Goal: Task Accomplishment & Management: Manage account settings

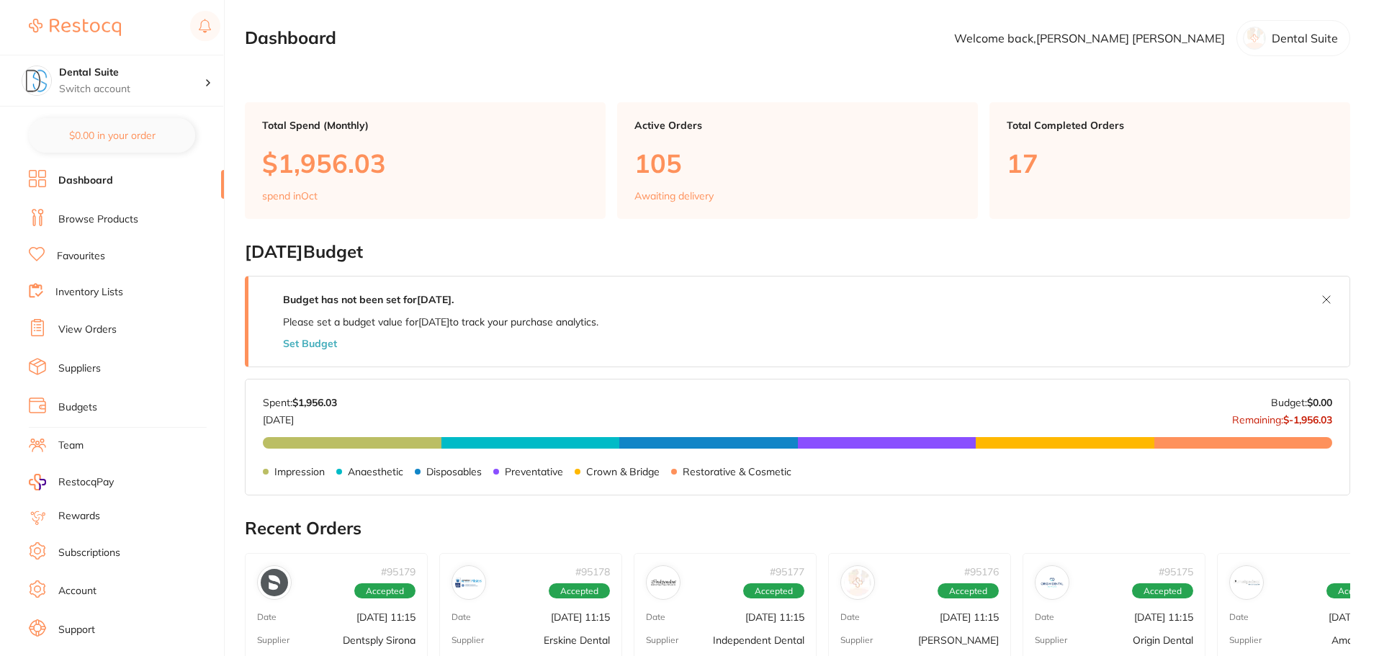
scroll to position [216, 0]
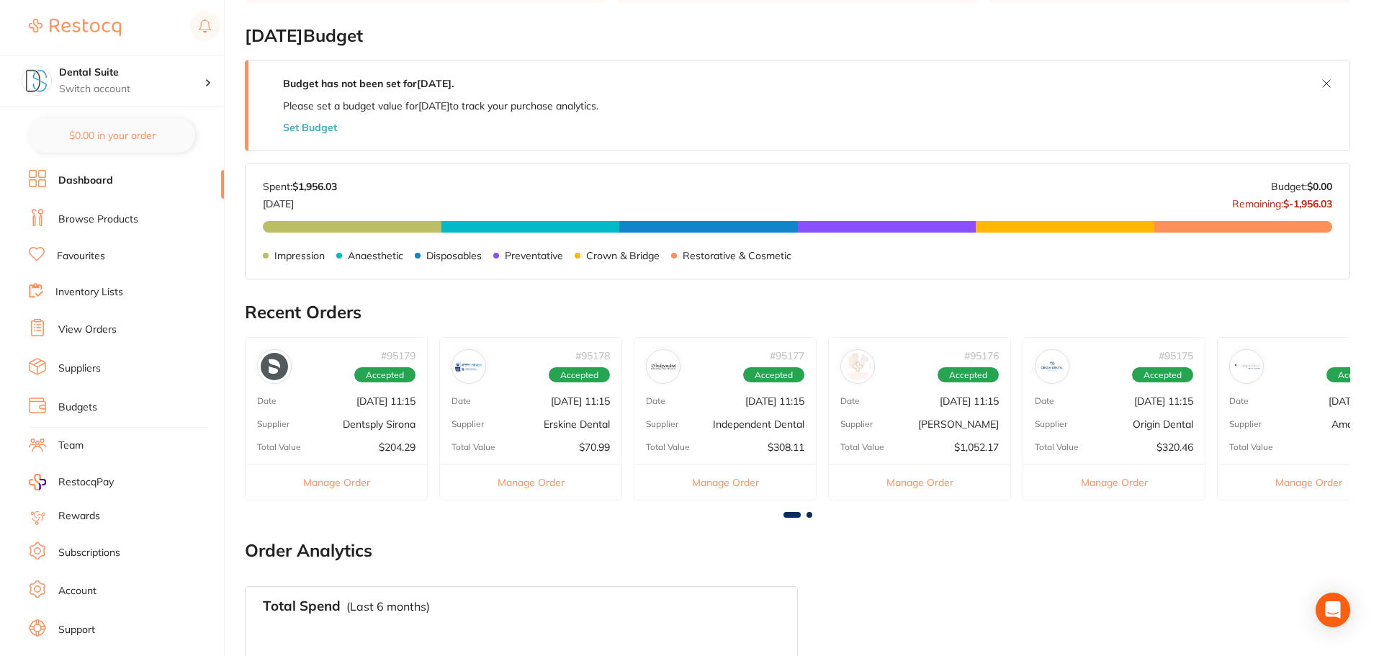
click at [1117, 480] on button "Manage Order" at bounding box center [1113, 481] width 181 height 35
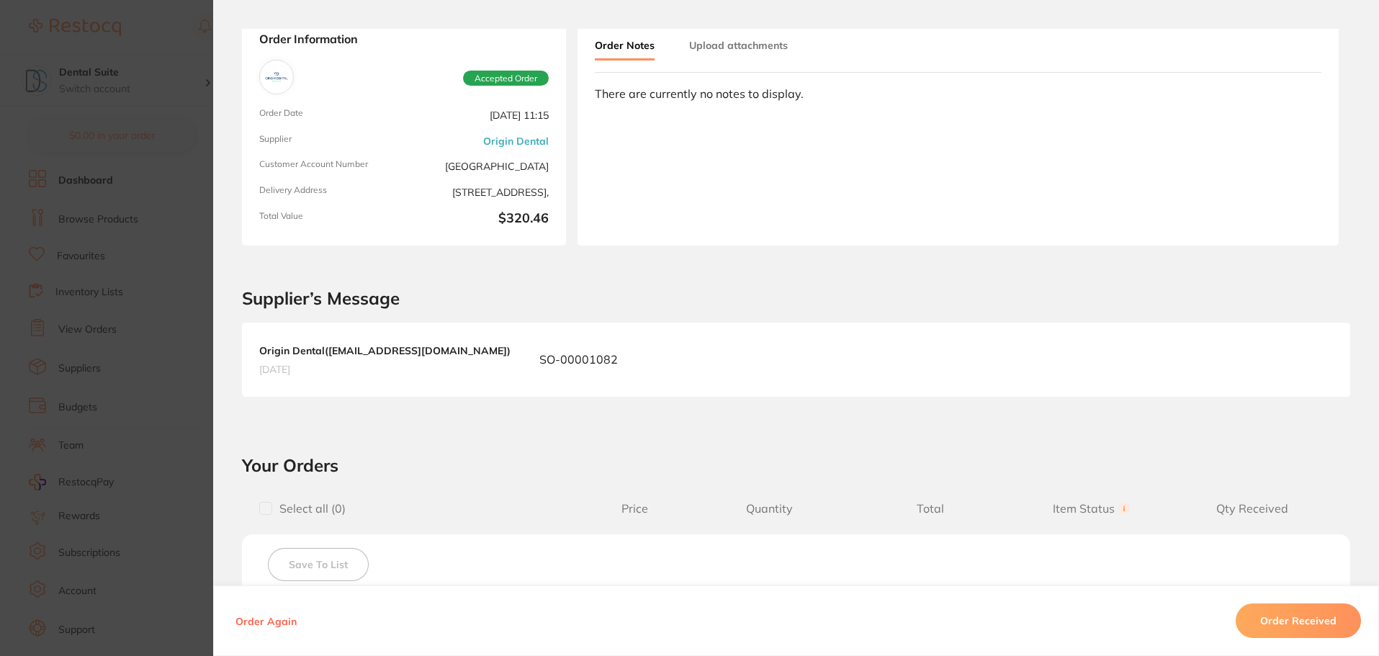
scroll to position [0, 0]
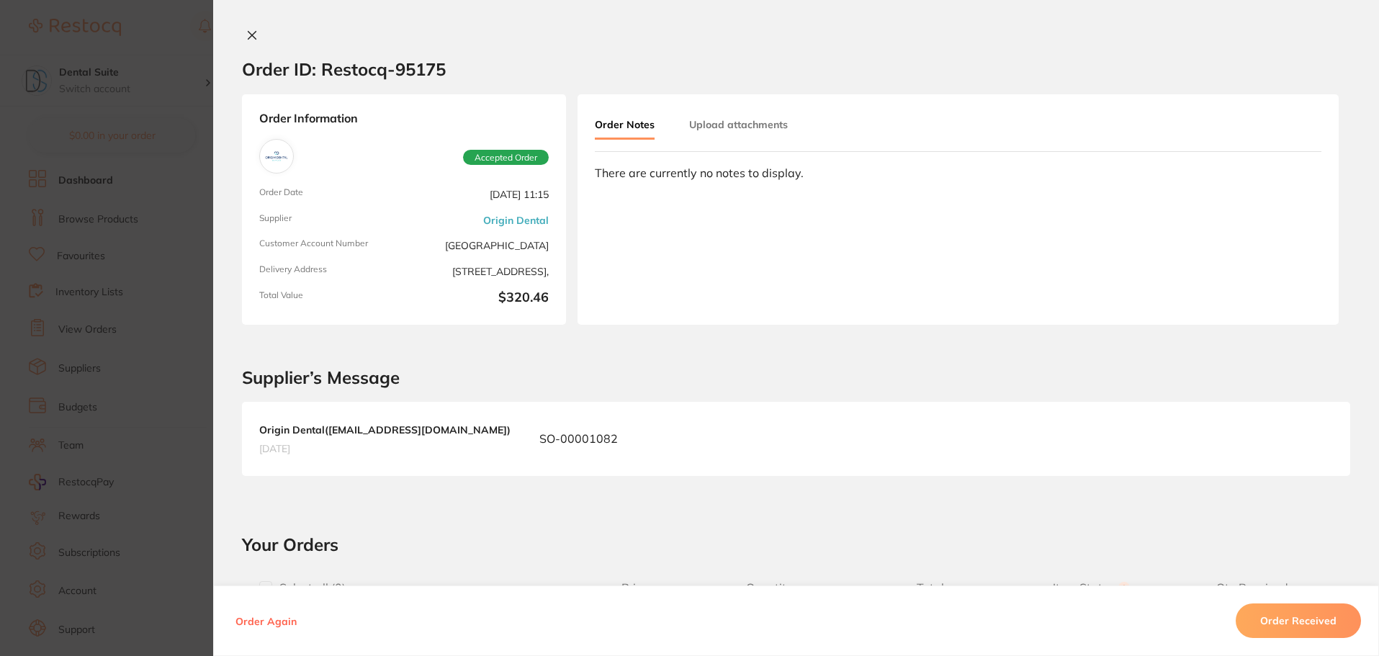
click at [248, 35] on icon at bounding box center [252, 36] width 8 height 8
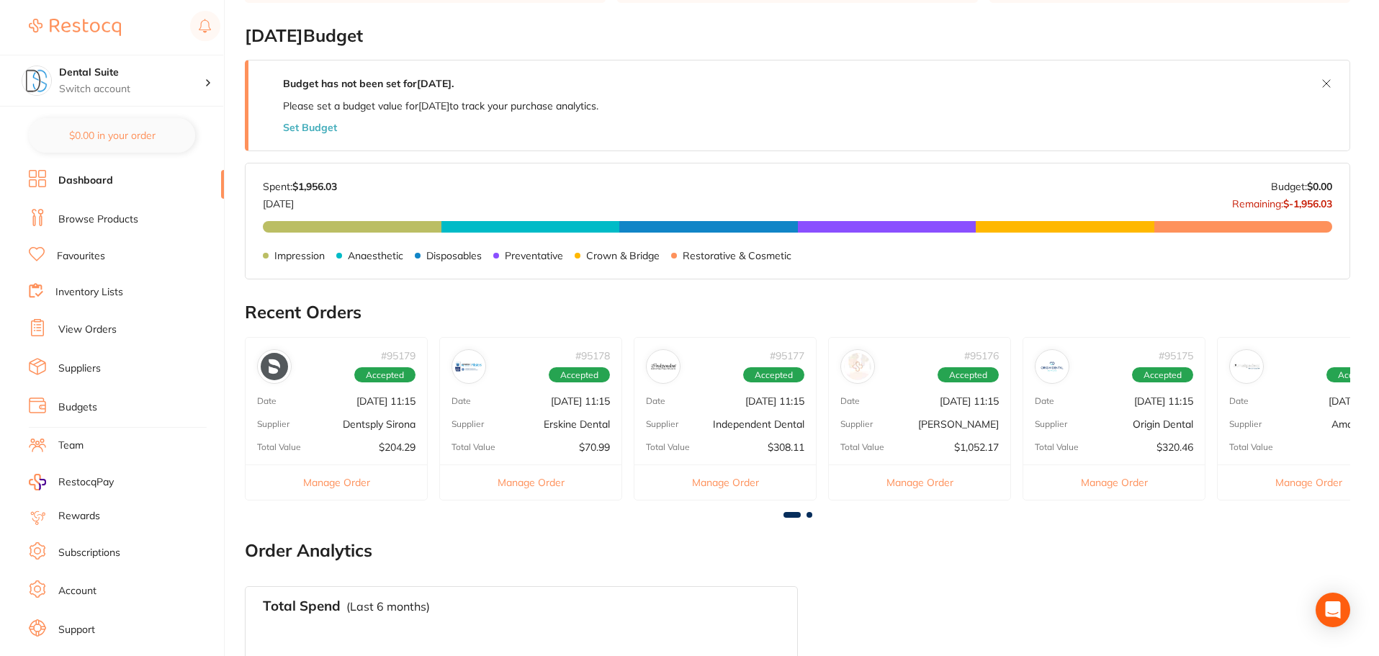
click at [712, 495] on button "Manage Order" at bounding box center [724, 481] width 181 height 35
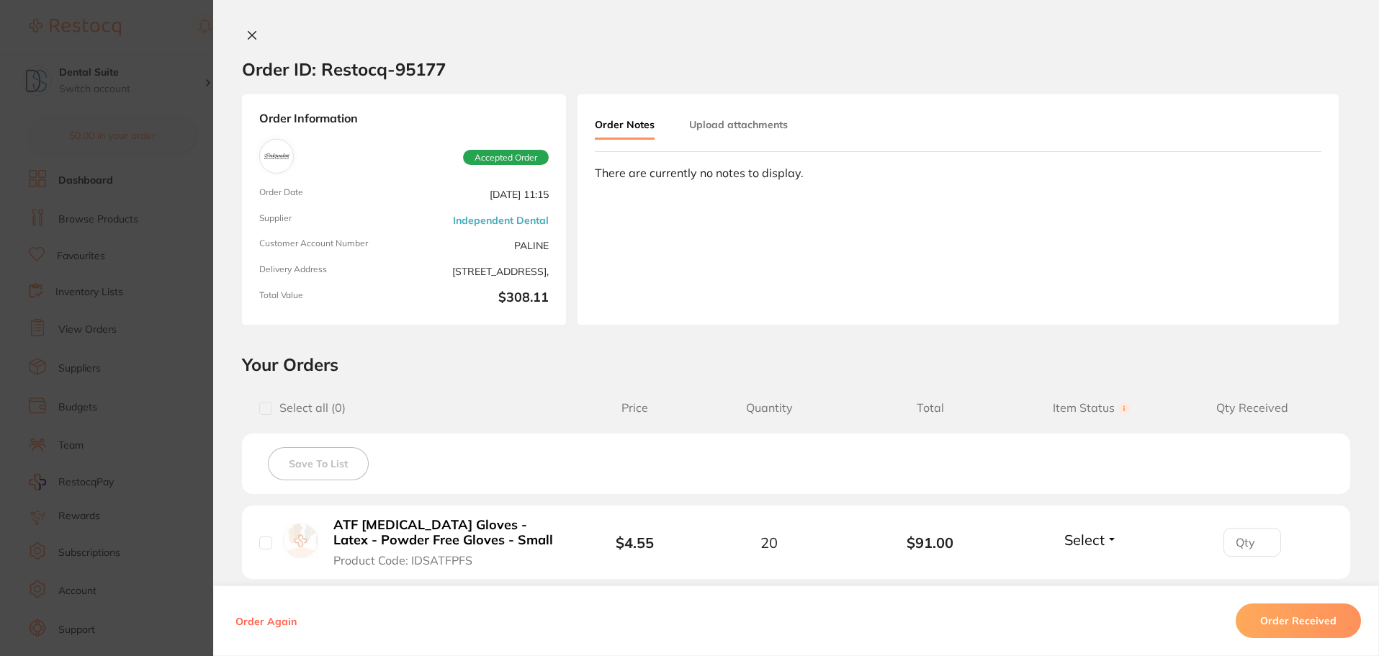
click at [242, 36] on button at bounding box center [252, 36] width 20 height 15
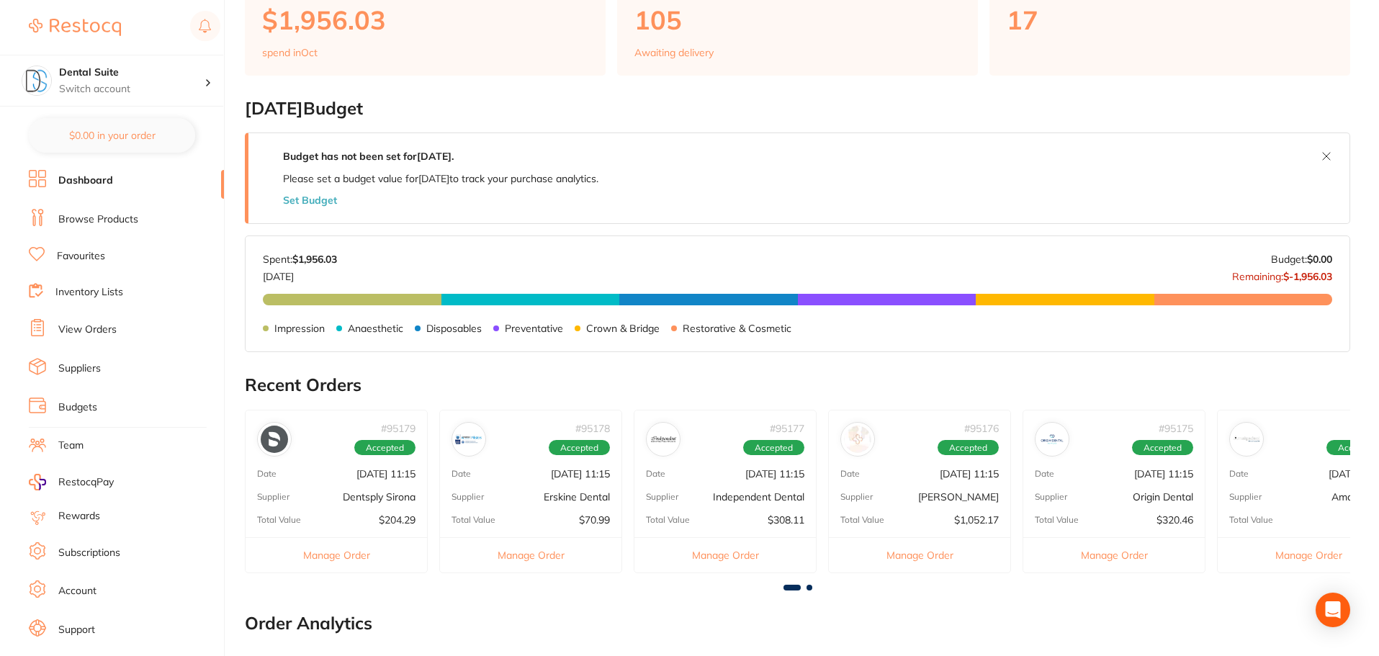
scroll to position [288, 0]
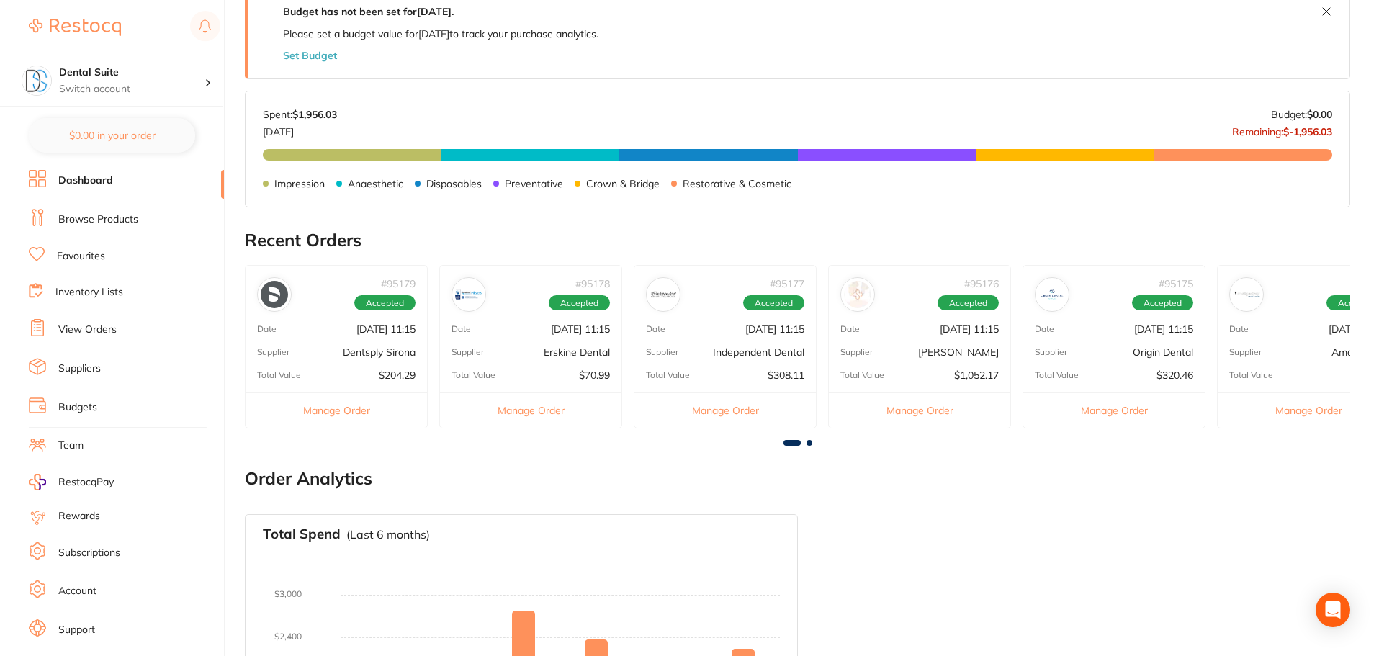
click at [711, 405] on button "Manage Order" at bounding box center [724, 409] width 181 height 35
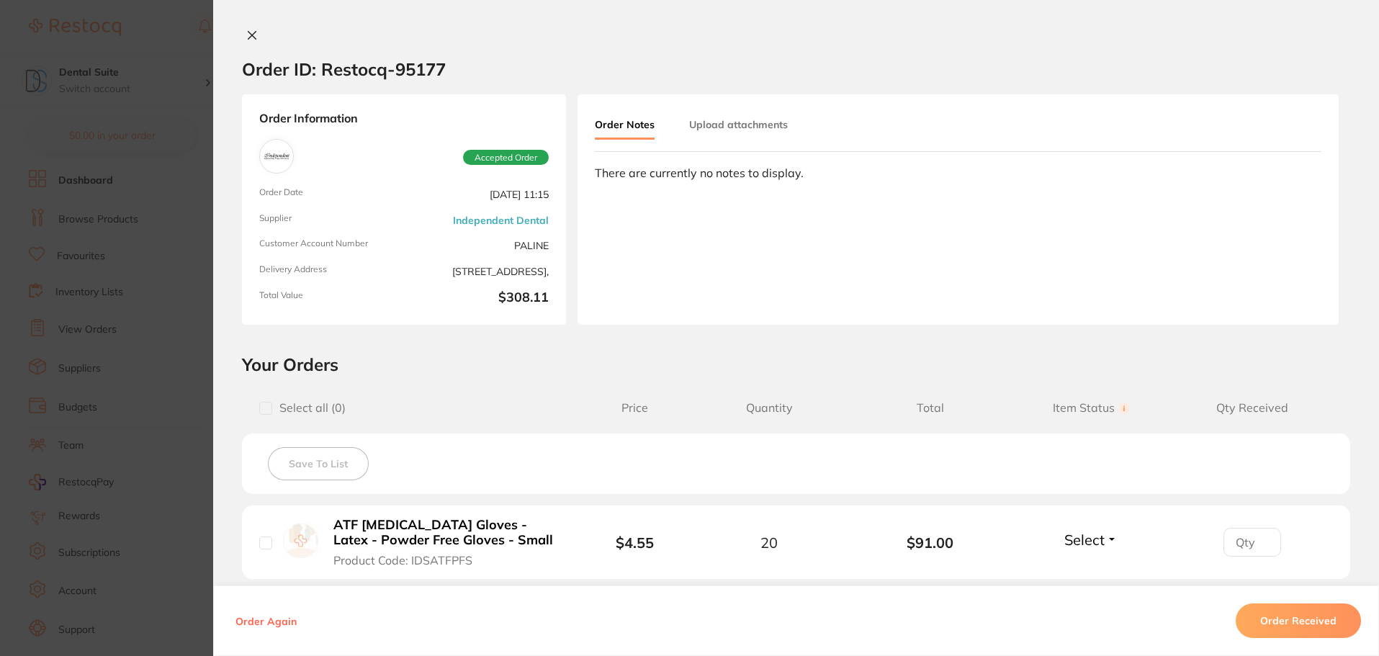
scroll to position [0, 0]
click at [247, 32] on icon at bounding box center [252, 36] width 12 height 12
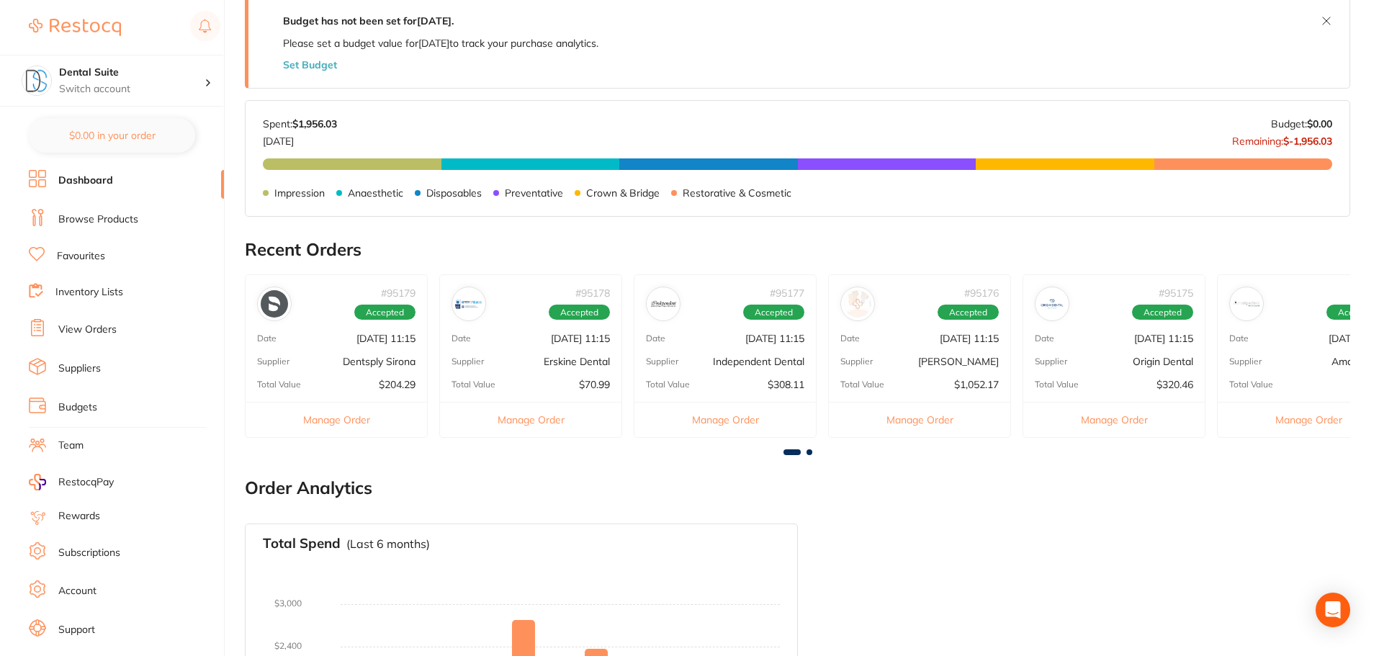
scroll to position [288, 0]
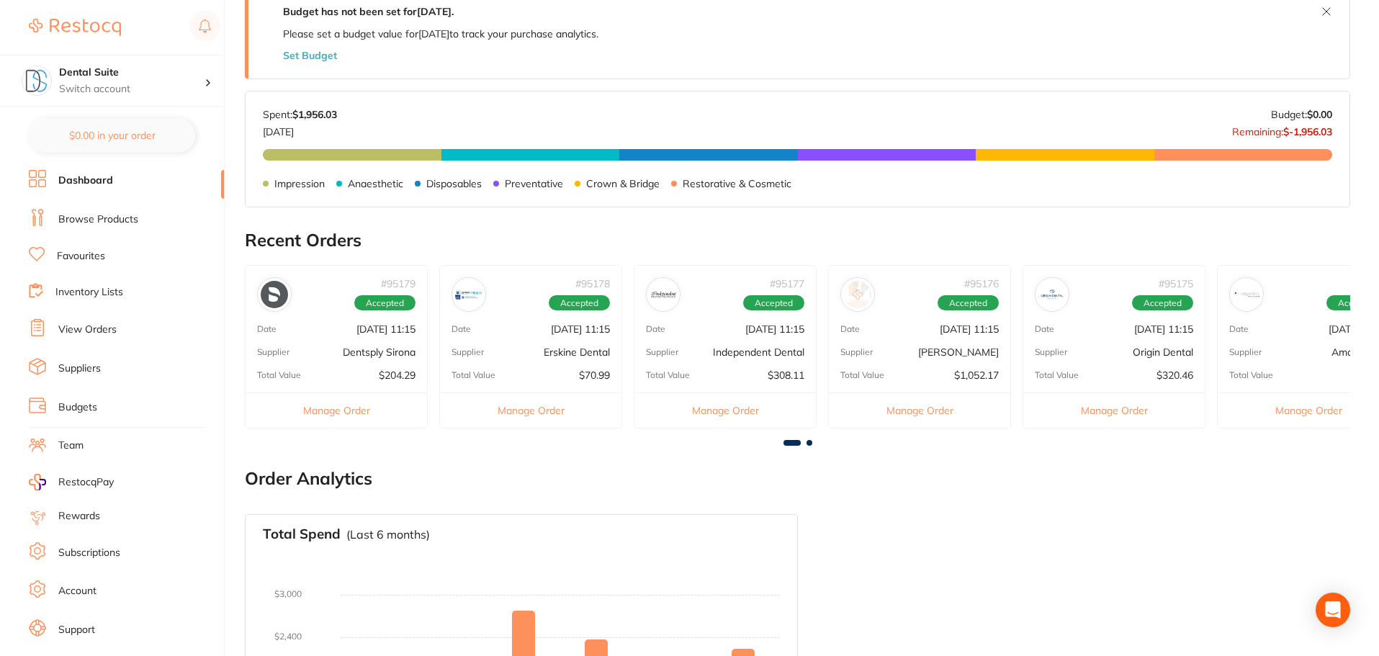
click at [1123, 413] on button "Manage Order" at bounding box center [1113, 409] width 181 height 35
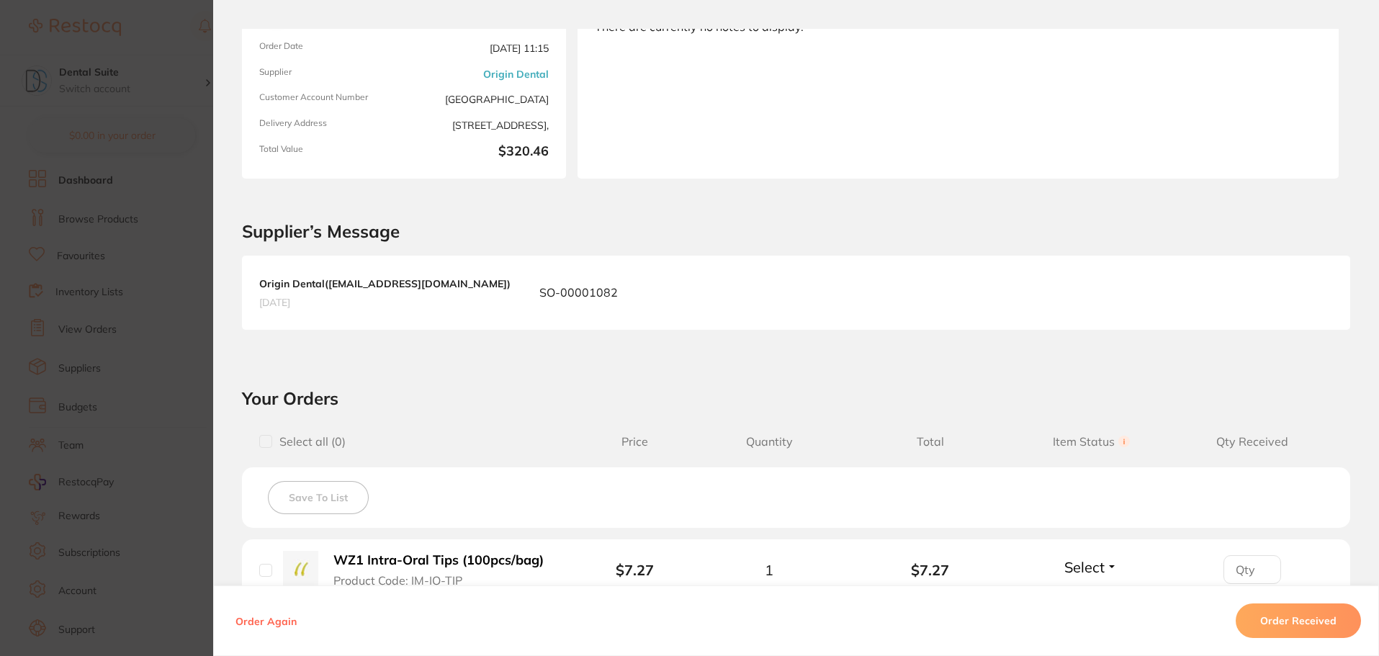
scroll to position [0, 0]
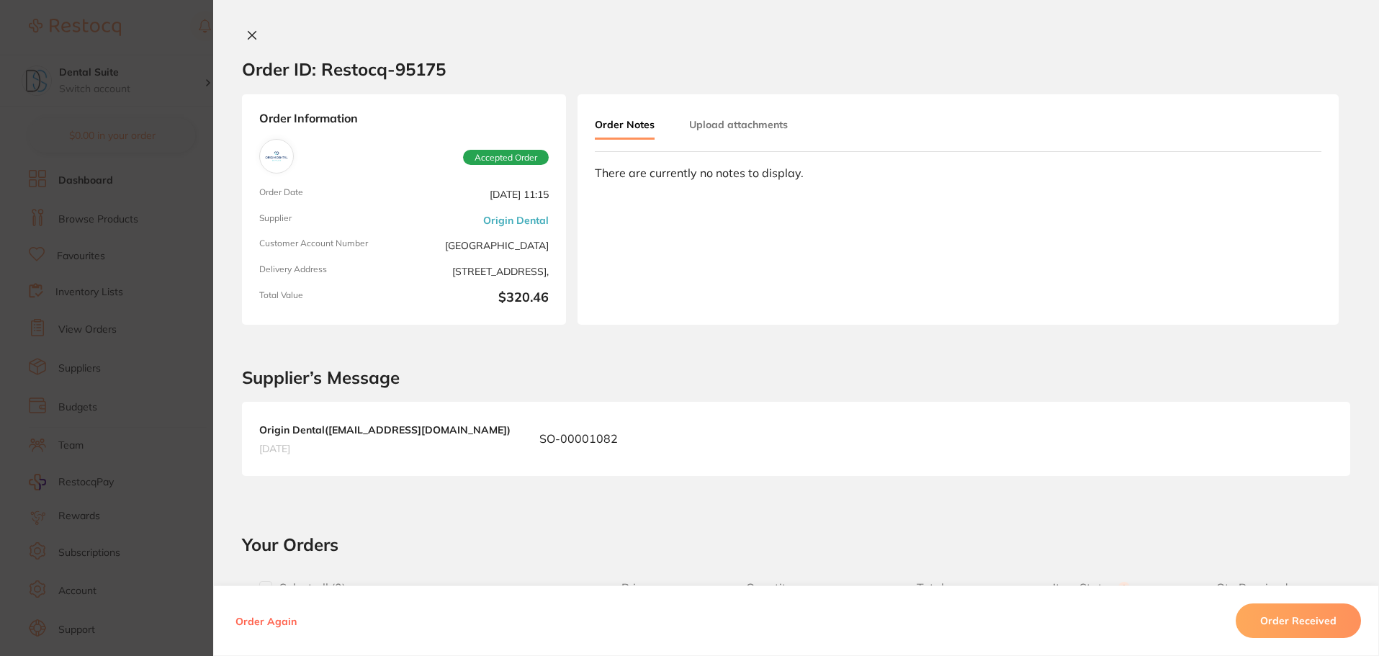
click at [251, 37] on icon at bounding box center [252, 36] width 8 height 8
